Goal: Information Seeking & Learning: Learn about a topic

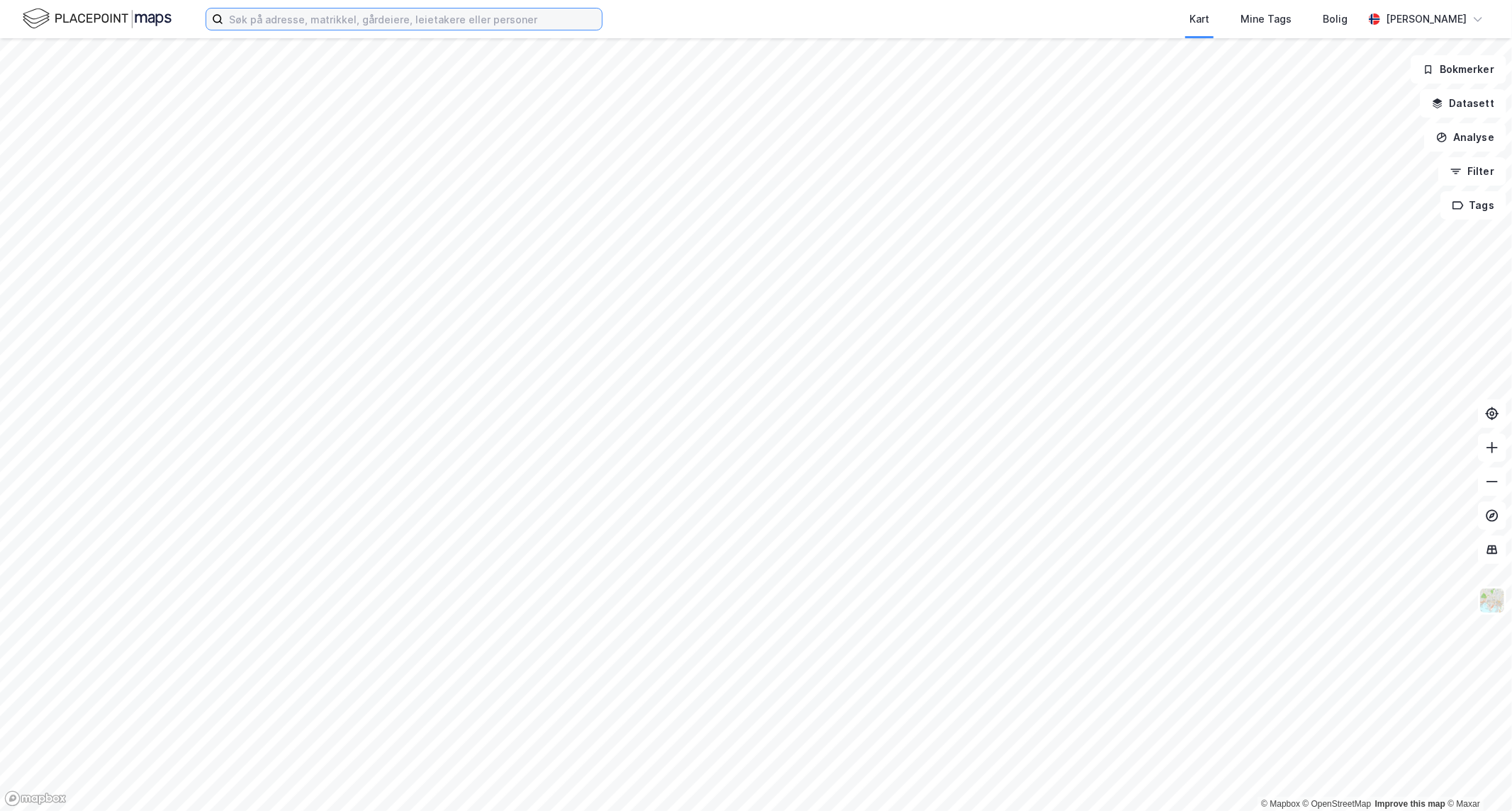
click at [340, 22] on input at bounding box center [412, 19] width 378 height 22
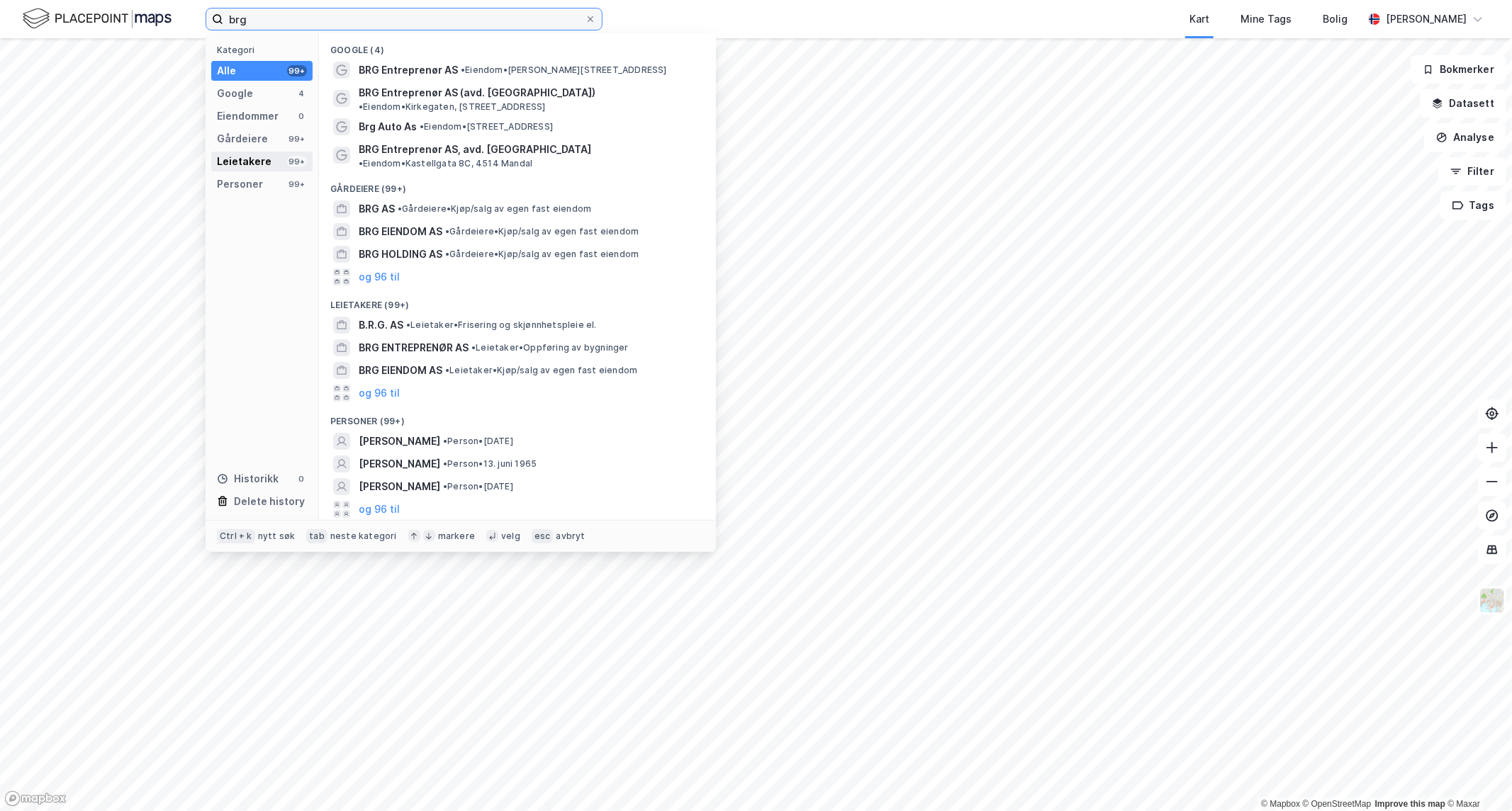
type input "brg"
click at [254, 154] on div "Leietakere" at bounding box center [243, 162] width 55 height 17
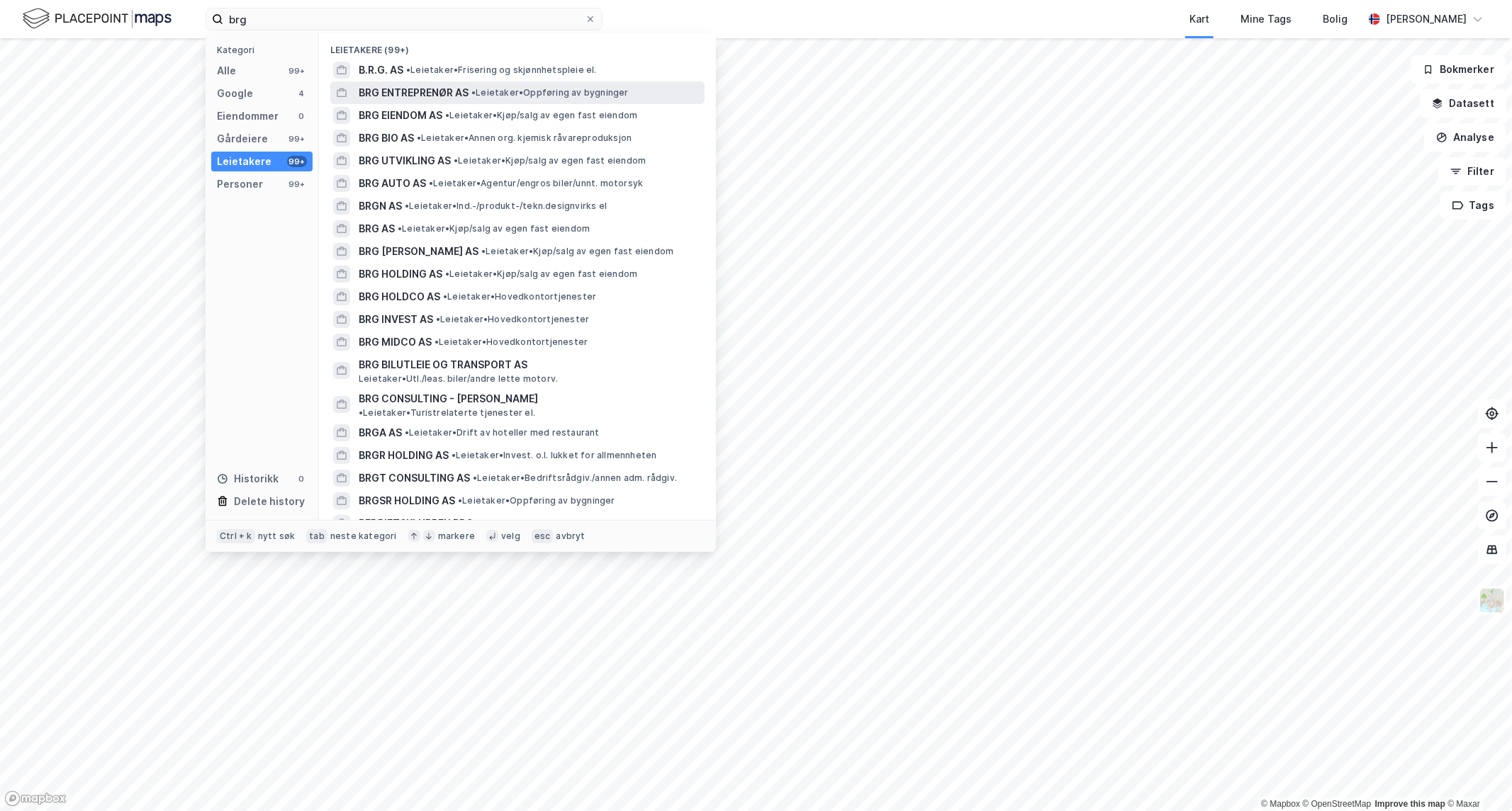
click at [418, 82] on div "BRG ENTREPRENØR AS • Leietaker • Oppføring av bygninger" at bounding box center [517, 93] width 374 height 23
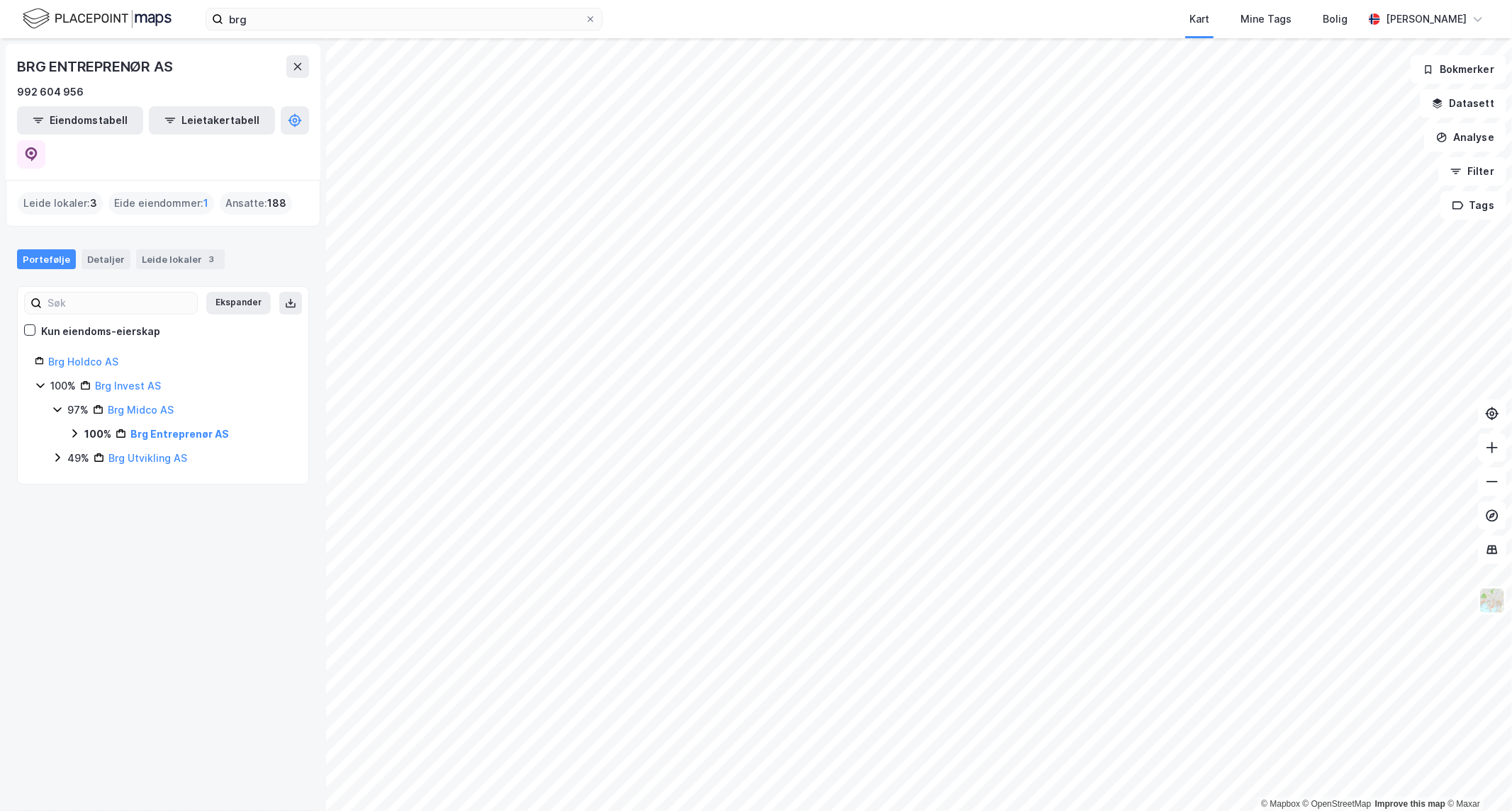
click at [89, 353] on div "Brg Holdco AS" at bounding box center [170, 362] width 243 height 17
click at [91, 356] on link "Brg Holdco AS" at bounding box center [83, 362] width 70 height 12
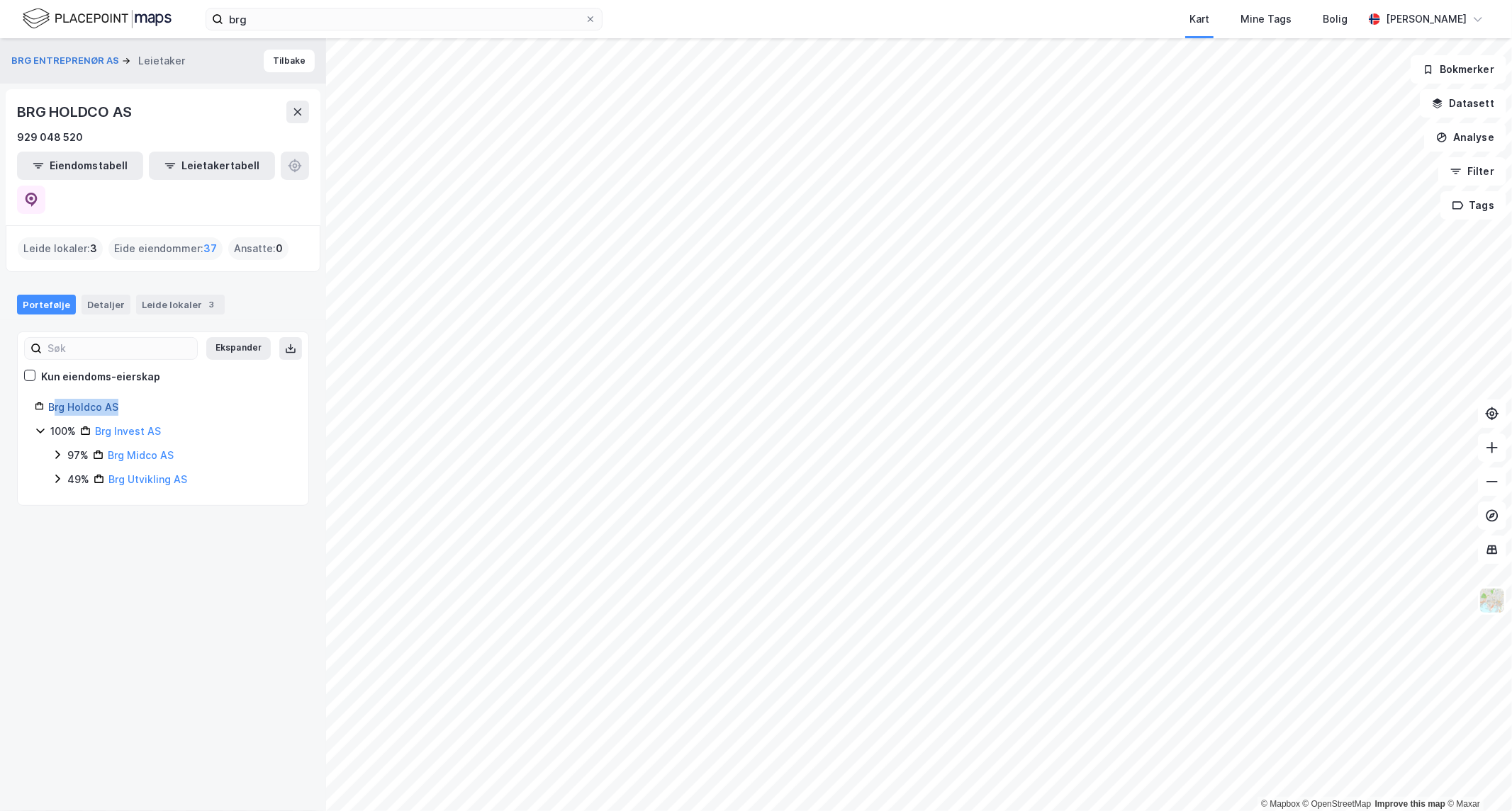
drag, startPoint x: 131, startPoint y: 377, endPoint x: 53, endPoint y: 371, distance: 78.2
click at [53, 399] on div "Brg Holdco AS" at bounding box center [170, 408] width 243 height 17
click at [37, 193] on icon at bounding box center [31, 200] width 12 height 14
click at [303, 117] on button at bounding box center [298, 112] width 23 height 23
